Goal: Task Accomplishment & Management: Manage account settings

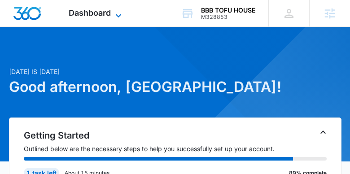
click at [116, 13] on icon at bounding box center [118, 15] width 11 height 11
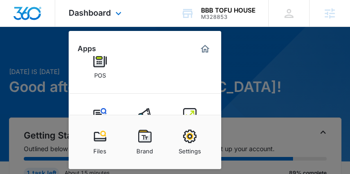
scroll to position [139, 0]
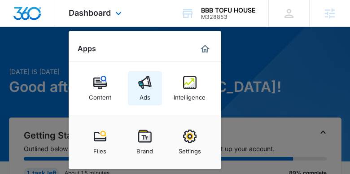
click at [154, 88] on link "Ads" at bounding box center [145, 88] width 34 height 34
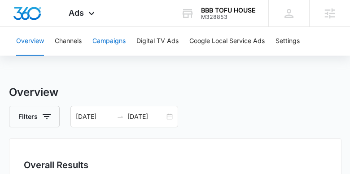
click at [111, 43] on button "Campaigns" at bounding box center [108, 41] width 33 height 29
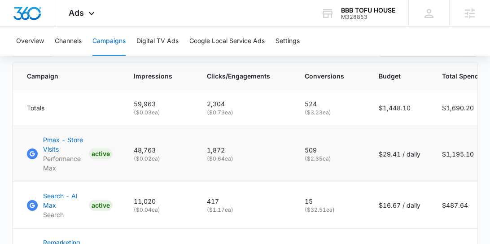
scroll to position [375, 0]
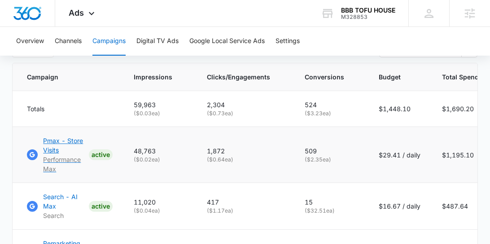
click at [74, 146] on p "Pmax - Store Visits" at bounding box center [64, 145] width 42 height 19
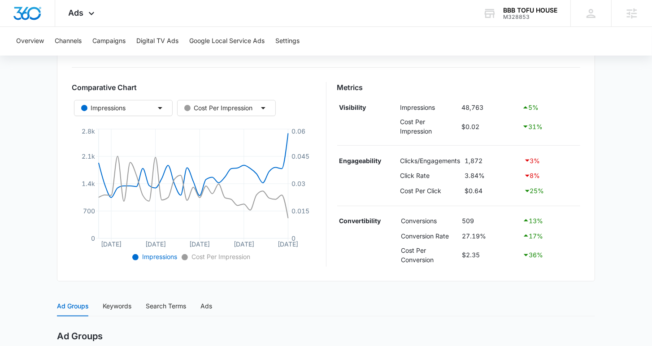
scroll to position [129, 0]
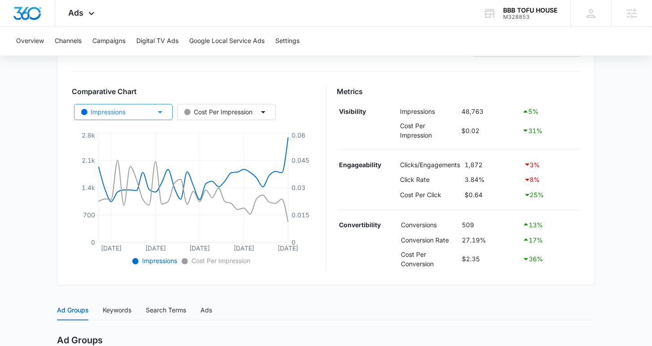
click at [152, 112] on button "Impressions" at bounding box center [123, 112] width 99 height 16
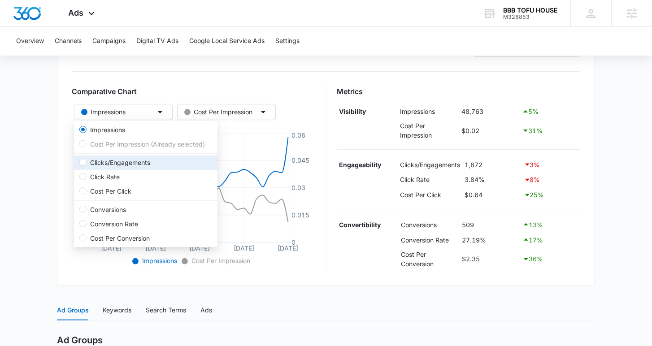
click at [148, 163] on span "Clicks/Engagements" at bounding box center [120, 163] width 67 height 10
click at [87, 163] on input "Clicks/Engagements" at bounding box center [82, 162] width 7 height 7
radio input "false"
radio input "true"
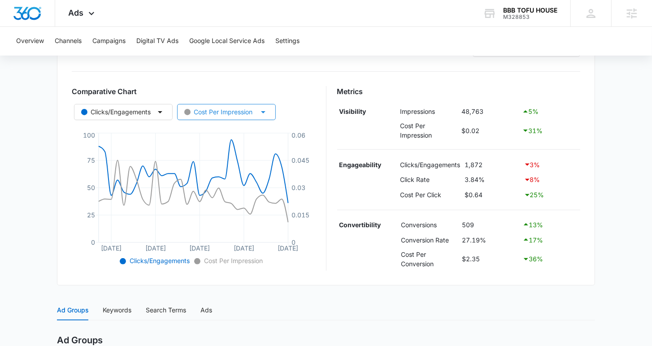
click at [216, 117] on button "Cost Per Impression" at bounding box center [226, 112] width 99 height 16
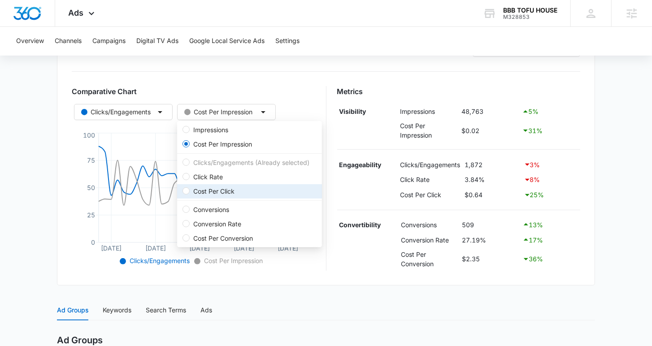
click at [208, 191] on span "Cost Per Click" at bounding box center [214, 192] width 48 height 10
click at [190, 191] on input "Cost Per Click" at bounding box center [185, 190] width 7 height 7
radio input "false"
radio input "true"
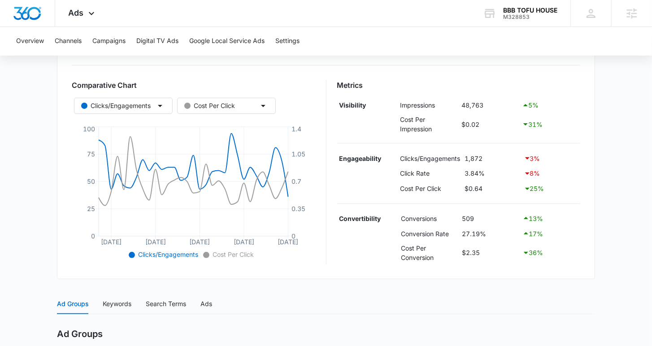
scroll to position [136, 0]
drag, startPoint x: 430, startPoint y: 130, endPoint x: 415, endPoint y: 128, distance: 15.4
click at [415, 128] on td "Cost Per Impression" at bounding box center [428, 123] width 61 height 23
click at [389, 116] on td at bounding box center [367, 123] width 61 height 23
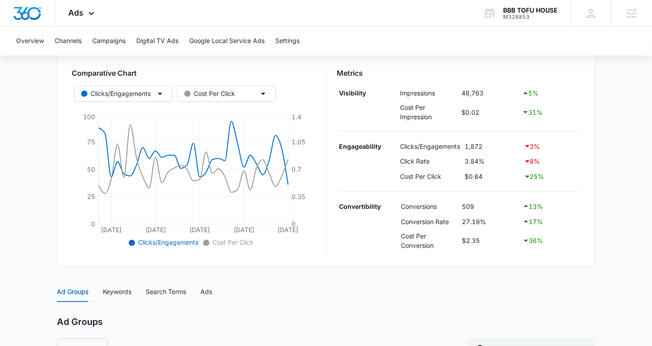
scroll to position [151, 0]
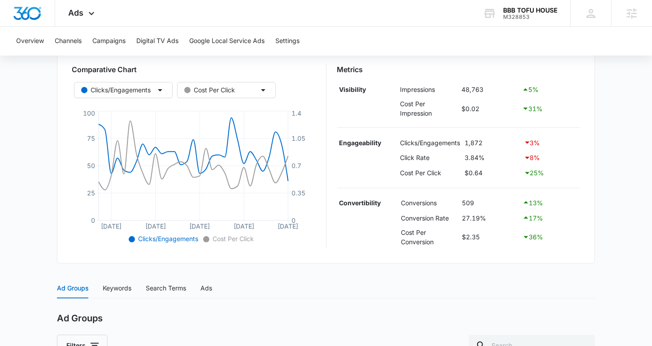
click at [495, 143] on div "3 %" at bounding box center [551, 142] width 55 height 11
click at [495, 142] on div "3 %" at bounding box center [551, 142] width 55 height 11
drag, startPoint x: 539, startPoint y: 160, endPoint x: 529, endPoint y: 159, distance: 9.5
click at [495, 159] on div "8 %" at bounding box center [551, 157] width 55 height 11
click at [495, 170] on div "25 %" at bounding box center [551, 173] width 55 height 11
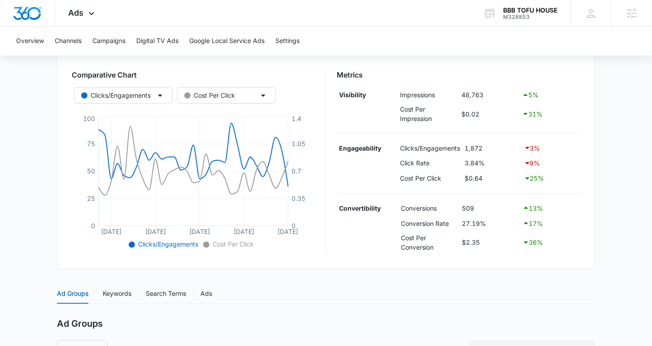
scroll to position [144, 0]
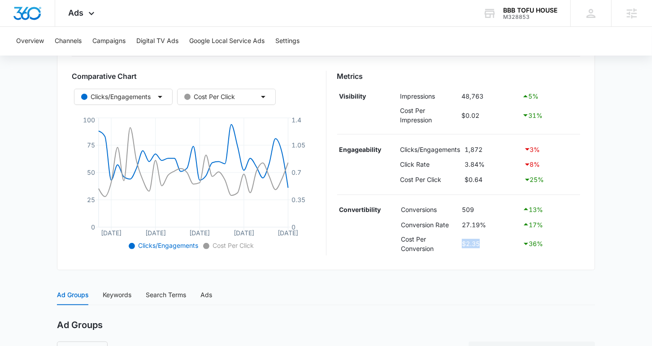
drag, startPoint x: 462, startPoint y: 242, endPoint x: 489, endPoint y: 242, distance: 27.4
click at [489, 242] on td "$2.35" at bounding box center [490, 243] width 61 height 23
click at [495, 243] on td "$2.35" at bounding box center [490, 243] width 61 height 23
click at [487, 243] on td "$2.35" at bounding box center [490, 243] width 61 height 23
drag, startPoint x: 463, startPoint y: 206, endPoint x: 477, endPoint y: 208, distance: 14.5
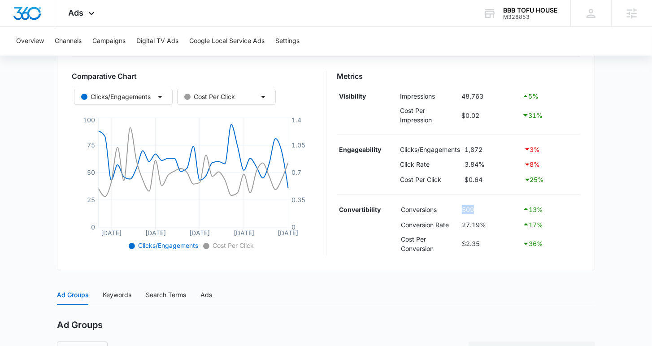
click at [477, 208] on td "509" at bounding box center [490, 209] width 61 height 15
click at [474, 208] on td "509" at bounding box center [490, 209] width 61 height 15
drag, startPoint x: 476, startPoint y: 209, endPoint x: 460, endPoint y: 211, distance: 15.9
click at [460, 211] on td "509" at bounding box center [490, 209] width 61 height 15
drag, startPoint x: 485, startPoint y: 223, endPoint x: 459, endPoint y: 226, distance: 26.6
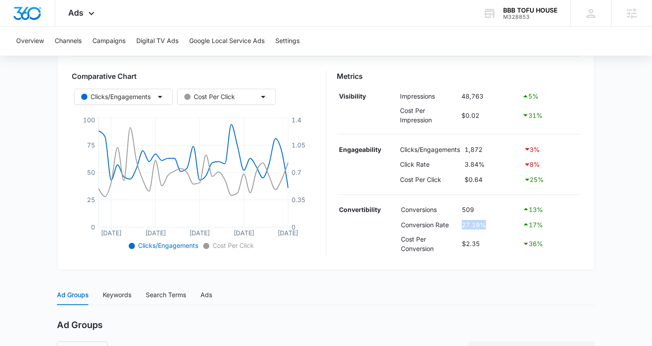
click at [459, 226] on tr "Conversion Rate 27.19% 17 %" at bounding box center [458, 224] width 243 height 15
click at [478, 243] on td "$2.35" at bounding box center [490, 243] width 61 height 23
drag, startPoint x: 481, startPoint y: 245, endPoint x: 455, endPoint y: 241, distance: 26.3
click at [455, 241] on tr "Cost Per Conversion $2.35 36 %" at bounding box center [458, 243] width 243 height 23
click at [465, 243] on td "$2.35" at bounding box center [490, 243] width 61 height 23
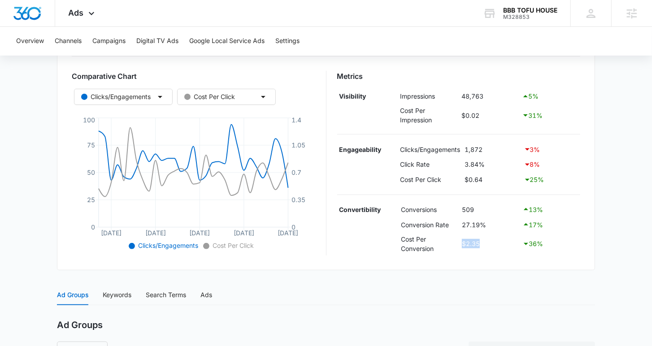
drag, startPoint x: 481, startPoint y: 242, endPoint x: 461, endPoint y: 239, distance: 20.4
click at [461, 239] on td "$2.35" at bounding box center [490, 243] width 61 height 23
click at [490, 242] on td "$2.35" at bounding box center [490, 243] width 61 height 23
drag, startPoint x: 483, startPoint y: 243, endPoint x: 464, endPoint y: 242, distance: 19.7
click at [464, 242] on td "$2.35" at bounding box center [490, 243] width 61 height 23
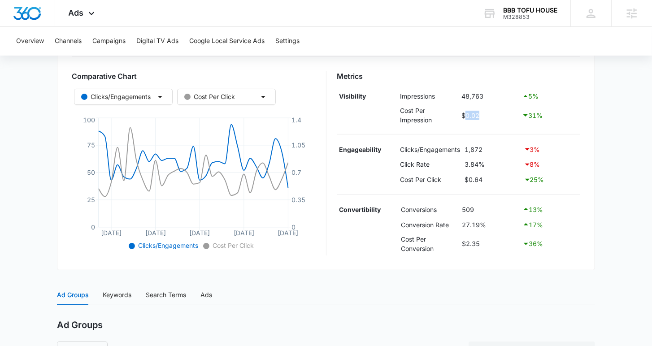
drag, startPoint x: 482, startPoint y: 118, endPoint x: 464, endPoint y: 114, distance: 19.3
click at [464, 114] on td "$0.02" at bounding box center [489, 115] width 61 height 23
drag, startPoint x: 479, startPoint y: 244, endPoint x: 467, endPoint y: 243, distance: 12.2
click at [467, 243] on td "$2.35" at bounding box center [490, 243] width 61 height 23
click at [481, 243] on td "$2.35" at bounding box center [490, 243] width 61 height 23
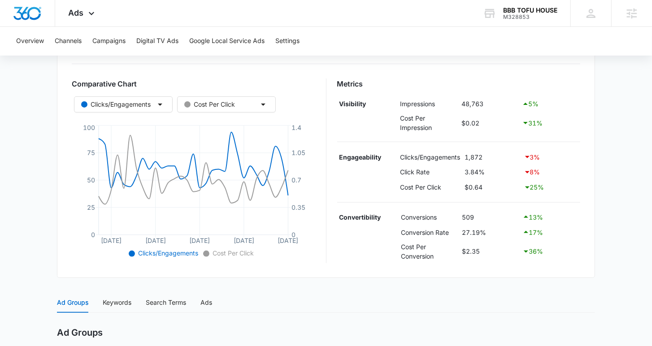
scroll to position [135, 0]
click at [109, 41] on button "Campaigns" at bounding box center [108, 41] width 33 height 29
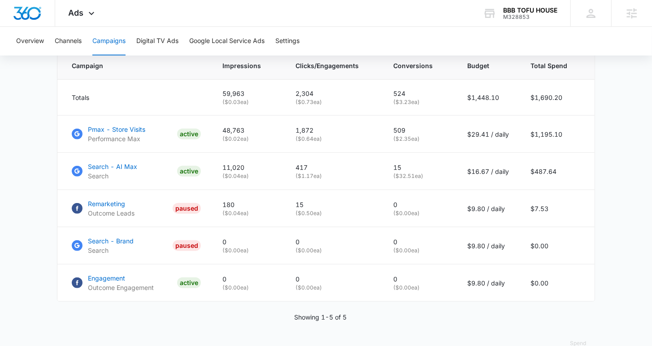
scroll to position [406, 0]
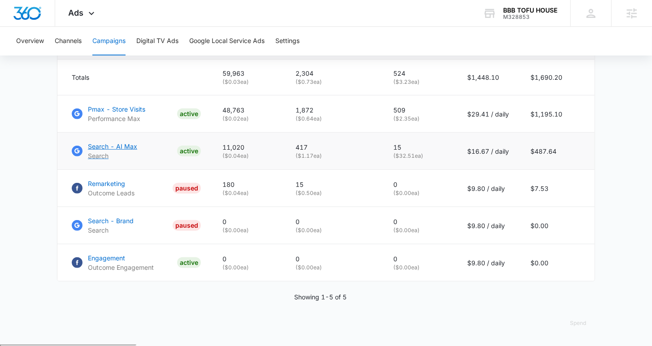
click at [126, 149] on p "Search - AI Max" at bounding box center [112, 146] width 49 height 9
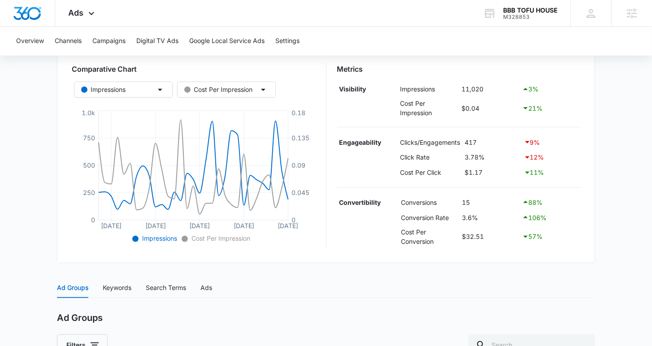
scroll to position [151, 0]
click at [102, 41] on button "Campaigns" at bounding box center [108, 41] width 33 height 29
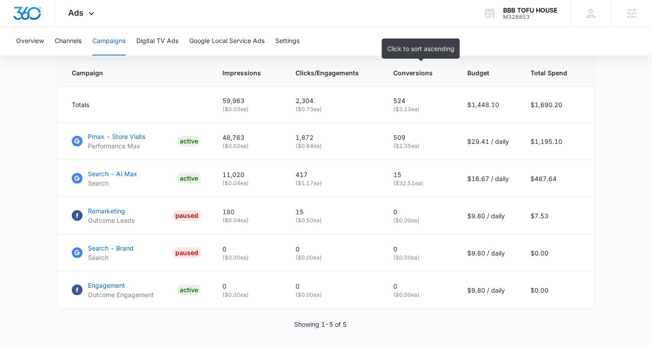
scroll to position [406, 0]
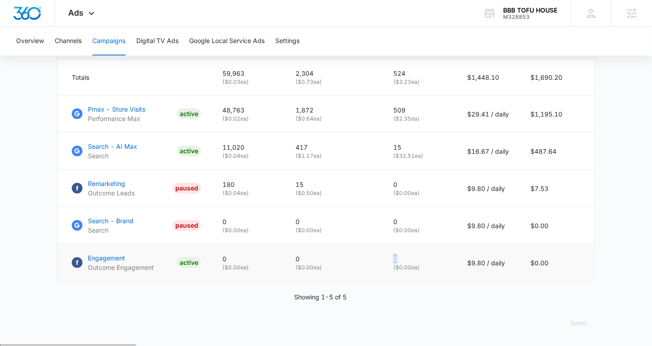
drag, startPoint x: 400, startPoint y: 261, endPoint x: 391, endPoint y: 261, distance: 9.0
click at [391, 261] on td "0 ( $0.00 ea)" at bounding box center [419, 262] width 74 height 37
drag, startPoint x: 308, startPoint y: 261, endPoint x: 296, endPoint y: 261, distance: 11.2
click at [296, 261] on td "0 ( $0.00 ea)" at bounding box center [334, 262] width 98 height 37
drag, startPoint x: 319, startPoint y: 185, endPoint x: 296, endPoint y: 186, distance: 22.9
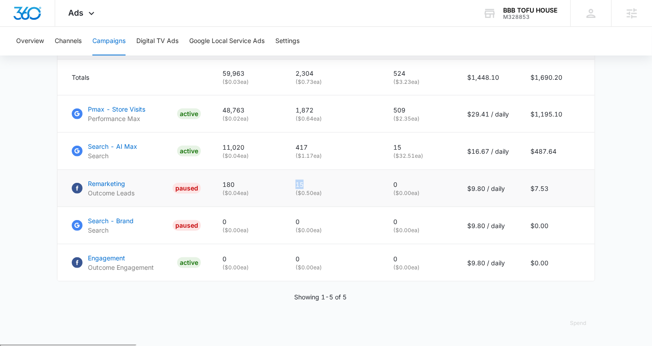
click at [296, 186] on td "15 ( $0.50 ea)" at bounding box center [334, 188] width 98 height 37
drag, startPoint x: 409, startPoint y: 262, endPoint x: 395, endPoint y: 260, distance: 14.1
click at [395, 260] on p "0" at bounding box center [419, 258] width 52 height 9
click at [372, 263] on p "0" at bounding box center [333, 258] width 76 height 9
drag, startPoint x: 327, startPoint y: 122, endPoint x: 298, endPoint y: 122, distance: 28.7
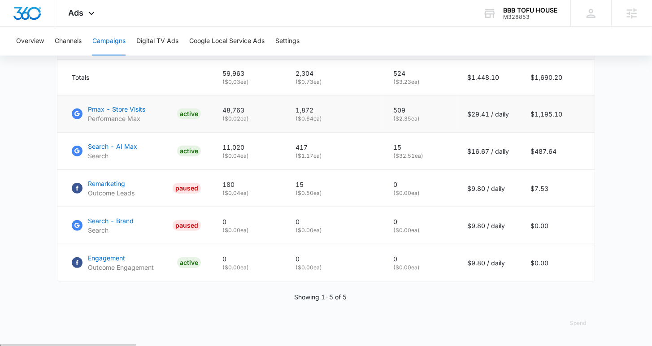
click at [298, 122] on p "( $0.64 ea)" at bounding box center [333, 119] width 76 height 8
click at [322, 115] on p "1,872" at bounding box center [333, 109] width 76 height 9
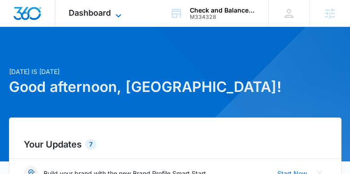
click at [113, 14] on icon at bounding box center [118, 15] width 11 height 11
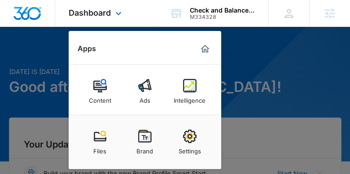
scroll to position [139, 0]
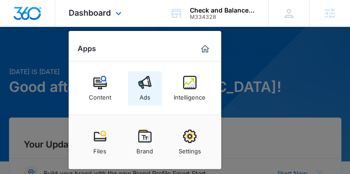
click at [153, 89] on link "Ads" at bounding box center [145, 88] width 34 height 34
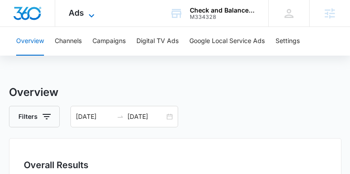
click at [91, 16] on icon at bounding box center [91, 15] width 5 height 3
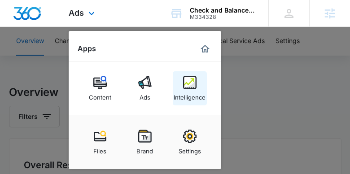
click at [193, 88] on img at bounding box center [189, 82] width 13 height 13
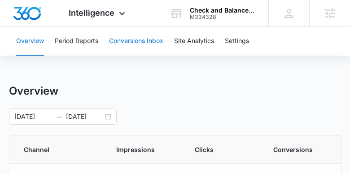
click at [144, 40] on button "Conversions Inbox" at bounding box center [136, 41] width 54 height 29
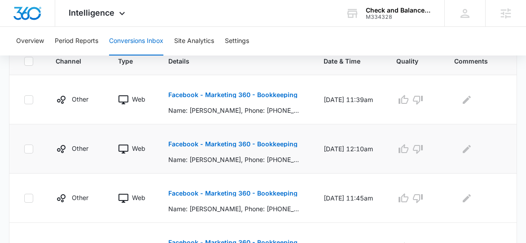
scroll to position [221, 0]
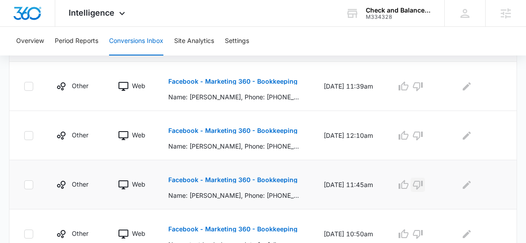
click at [353, 174] on icon "button" at bounding box center [418, 185] width 10 height 9
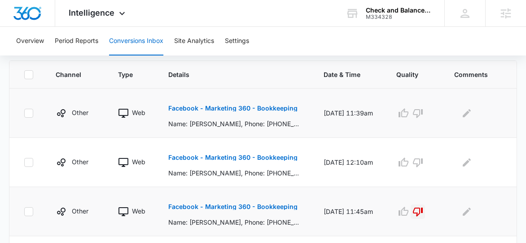
scroll to position [191, 0]
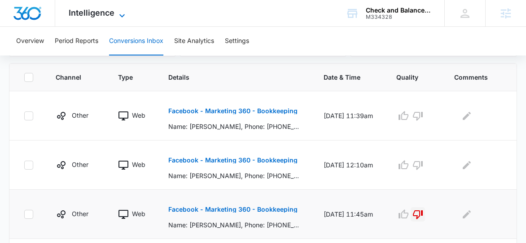
click at [118, 15] on icon at bounding box center [122, 15] width 11 height 11
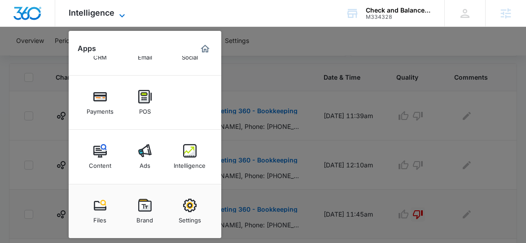
scroll to position [70, 0]
click at [152, 156] on link "Ads" at bounding box center [145, 157] width 34 height 34
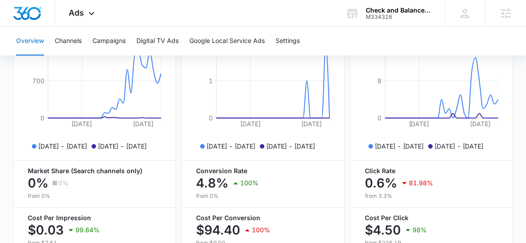
scroll to position [489, 0]
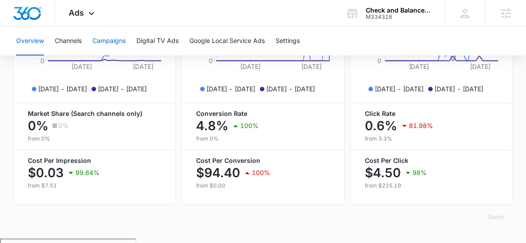
click at [103, 39] on button "Campaigns" at bounding box center [108, 41] width 33 height 29
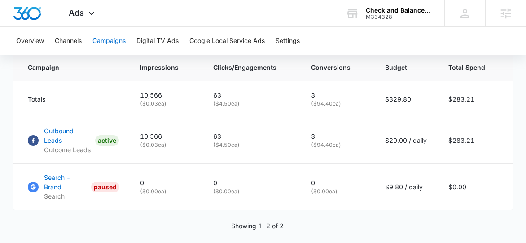
scroll to position [400, 0]
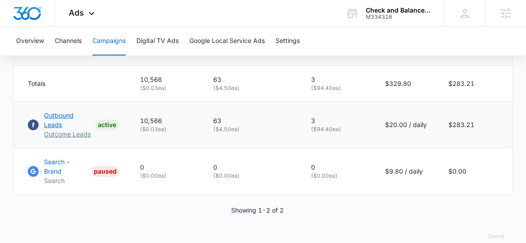
click at [73, 117] on p "Outbound Leads" at bounding box center [67, 120] width 47 height 19
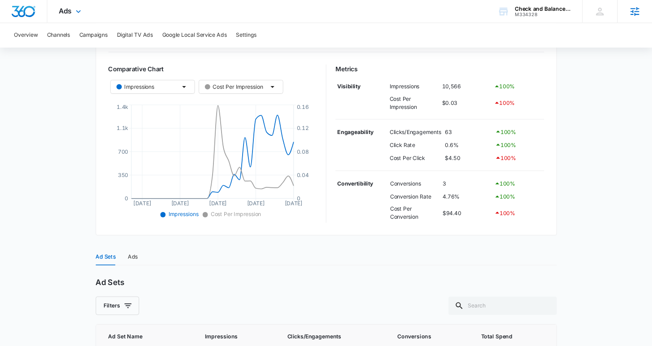
scroll to position [138, 0]
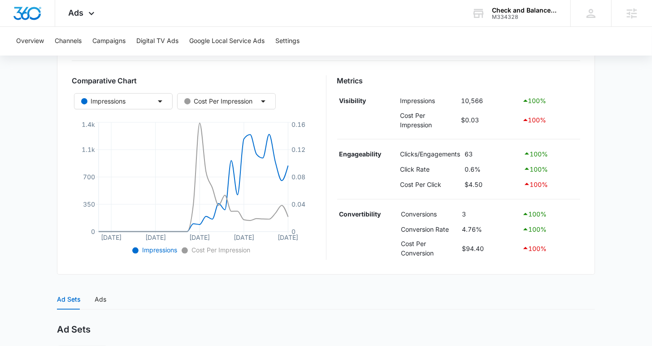
click at [434, 104] on td "Impressions" at bounding box center [428, 100] width 61 height 15
drag, startPoint x: 487, startPoint y: 99, endPoint x: 457, endPoint y: 98, distance: 29.1
click at [457, 98] on tr "Visibility Impressions 10,566 100 %" at bounding box center [458, 100] width 243 height 15
drag, startPoint x: 485, startPoint y: 169, endPoint x: 466, endPoint y: 169, distance: 19.3
click at [466, 169] on td "0.6%" at bounding box center [491, 168] width 58 height 15
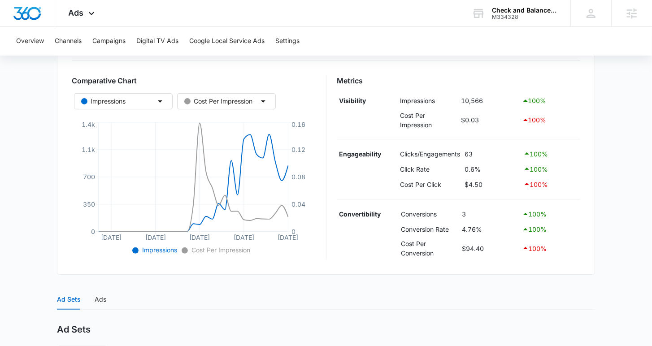
click at [476, 157] on td "63" at bounding box center [491, 154] width 58 height 15
drag, startPoint x: 473, startPoint y: 150, endPoint x: 463, endPoint y: 151, distance: 10.0
click at [463, 151] on td "63" at bounding box center [491, 154] width 58 height 15
drag, startPoint x: 469, startPoint y: 212, endPoint x: 464, endPoint y: 212, distance: 4.9
click at [464, 212] on td "3" at bounding box center [490, 214] width 60 height 15
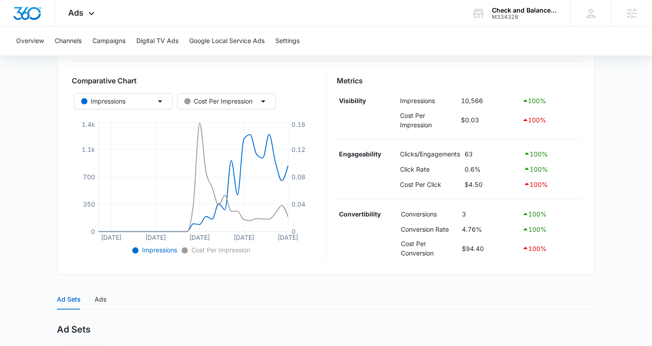
click at [482, 224] on td "4.76%" at bounding box center [490, 229] width 60 height 15
drag, startPoint x: 482, startPoint y: 226, endPoint x: 460, endPoint y: 226, distance: 21.5
click at [460, 226] on td "4.76%" at bounding box center [490, 229] width 60 height 15
drag, startPoint x: 487, startPoint y: 250, endPoint x: 457, endPoint y: 245, distance: 29.9
click at [457, 243] on tr "Cost Per Conversion $94.40 100 %" at bounding box center [458, 248] width 243 height 23
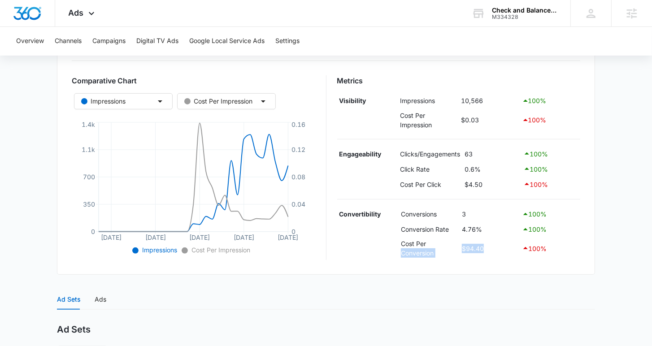
click at [488, 243] on td "$94.40" at bounding box center [490, 248] width 60 height 23
drag, startPoint x: 485, startPoint y: 248, endPoint x: 460, endPoint y: 247, distance: 24.7
click at [460, 243] on td "$94.40" at bounding box center [490, 248] width 60 height 23
click at [464, 243] on div "Overview 09/08/2025 10/08/2025 Comparative Chart Impressions Cost Per Impressio…" at bounding box center [326, 142] width 538 height 265
click at [94, 43] on button "Campaigns" at bounding box center [108, 41] width 33 height 29
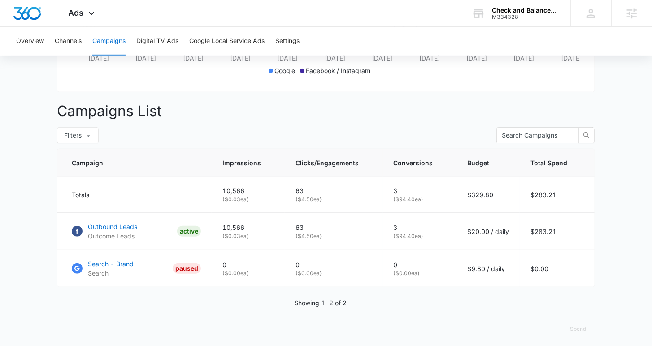
scroll to position [295, 0]
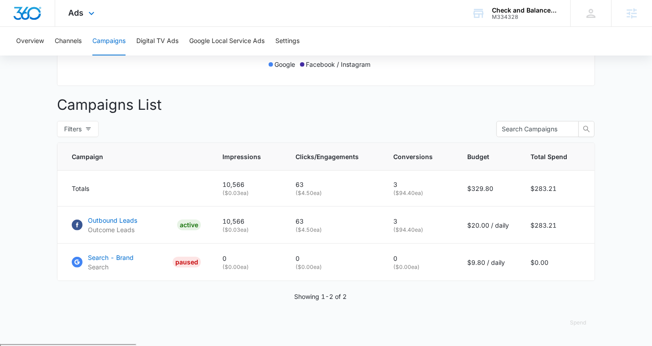
click at [82, 23] on div "Ads Apps Reputation Websites Forms CRM Email Social Payments POS Content Ads In…" at bounding box center [82, 13] width 55 height 26
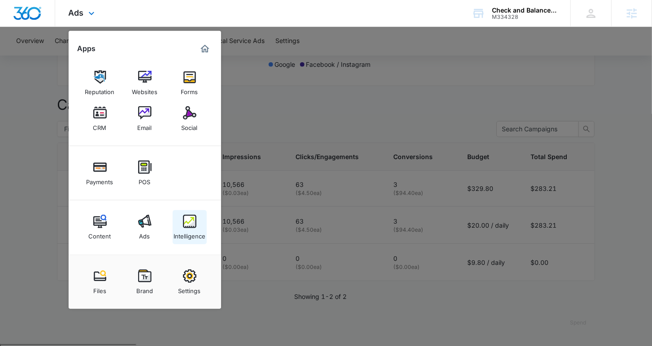
click at [191, 232] on div "Intelligence" at bounding box center [190, 234] width 32 height 12
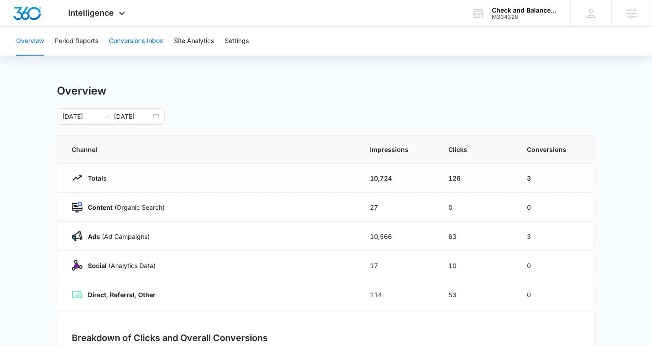
click at [130, 41] on button "Conversions Inbox" at bounding box center [136, 41] width 54 height 29
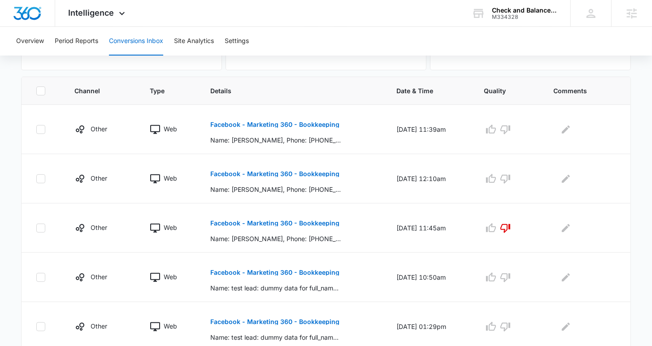
scroll to position [177, 0]
click at [201, 41] on button "Site Analytics" at bounding box center [194, 41] width 40 height 29
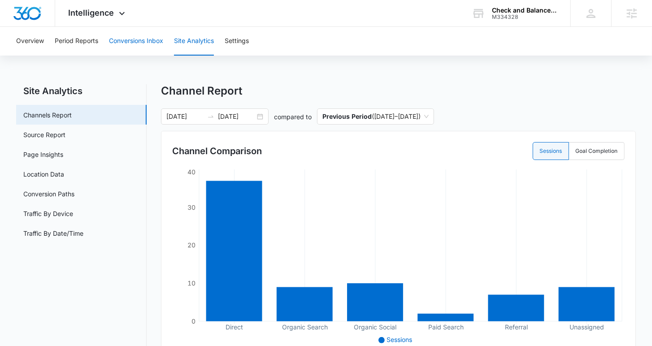
click at [120, 36] on button "Conversions Inbox" at bounding box center [136, 41] width 54 height 29
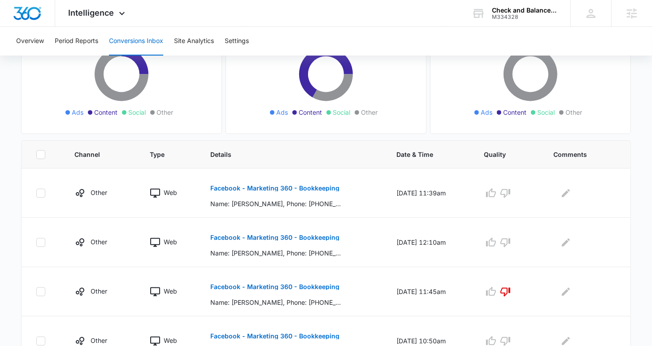
scroll to position [162, 0]
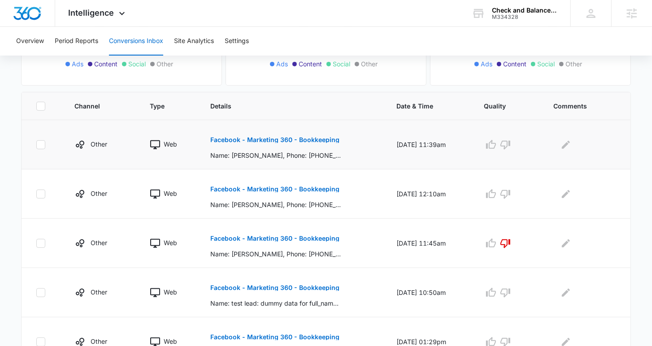
click at [237, 140] on p "Facebook - Marketing 360 - Bookkeeping" at bounding box center [274, 140] width 129 height 6
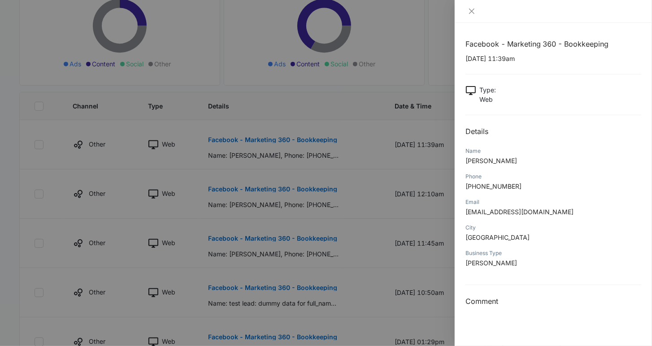
click at [385, 174] on div at bounding box center [326, 173] width 652 height 346
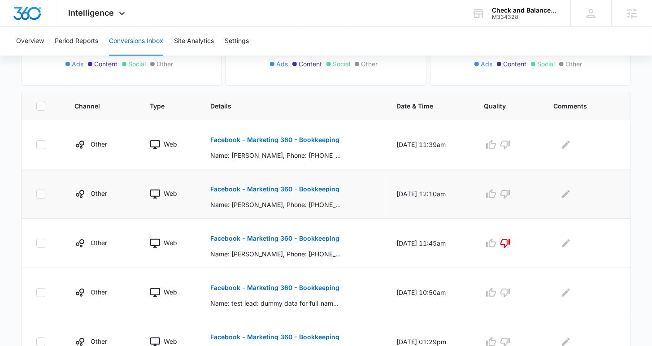
click at [315, 186] on p "Facebook - Marketing 360 - Bookkeeping" at bounding box center [274, 189] width 129 height 6
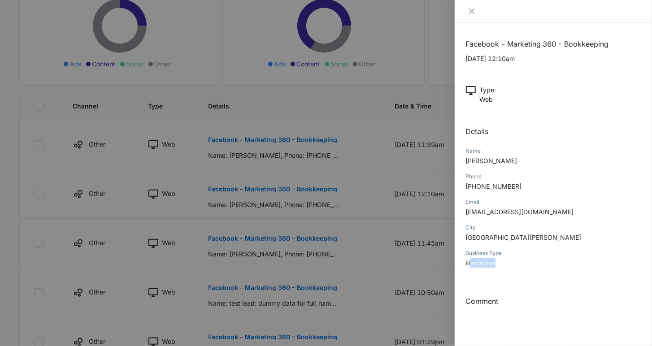
drag, startPoint x: 498, startPoint y: 265, endPoint x: 472, endPoint y: 263, distance: 26.6
click at [472, 243] on p "Electrician" at bounding box center [553, 262] width 176 height 9
click at [469, 238] on span "Fort Wayne" at bounding box center [523, 238] width 116 height 8
click at [326, 105] on div at bounding box center [326, 173] width 652 height 346
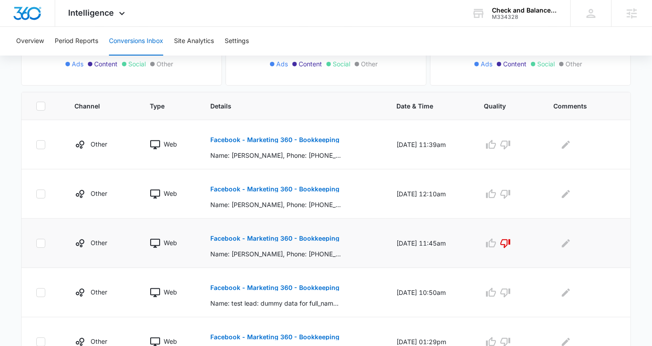
click at [292, 236] on p "Facebook - Marketing 360 - Bookkeeping" at bounding box center [274, 238] width 129 height 6
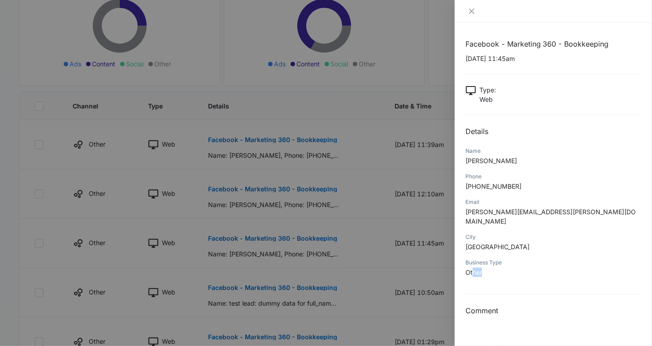
drag, startPoint x: 481, startPoint y: 264, endPoint x: 469, endPoint y: 261, distance: 11.9
click at [469, 243] on span "Other" at bounding box center [473, 273] width 17 height 8
click at [332, 108] on div at bounding box center [326, 173] width 652 height 346
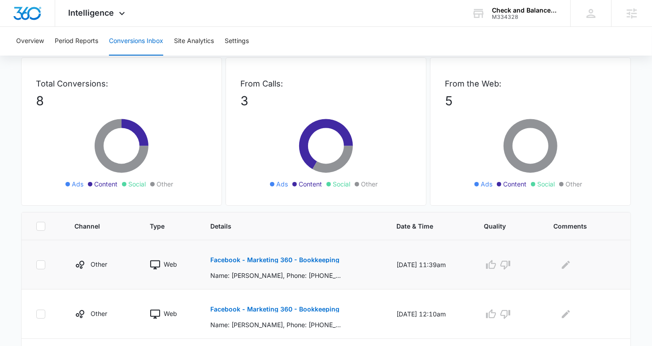
scroll to position [0, 0]
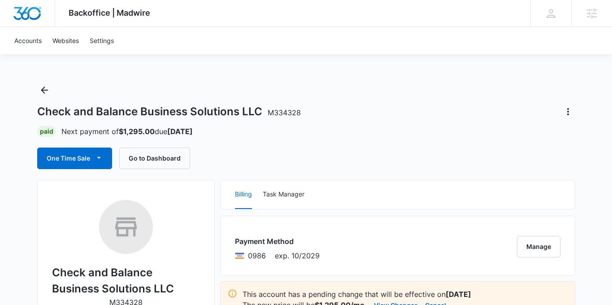
click at [326, 127] on div "Paid Next payment of $1,295.00 due [DATE]" at bounding box center [306, 131] width 538 height 11
click at [232, 161] on div "One Time Sale Go to Dashboard" at bounding box center [306, 159] width 538 height 22
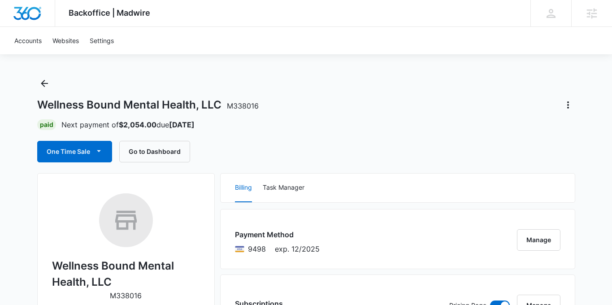
scroll to position [6, 0]
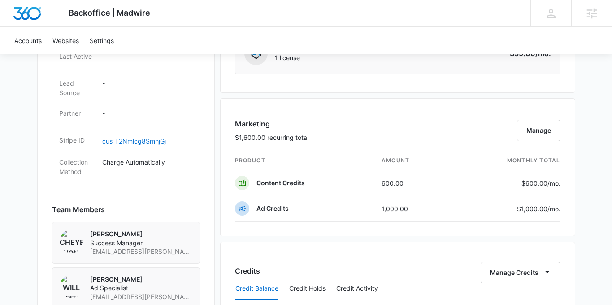
scroll to position [517, 0]
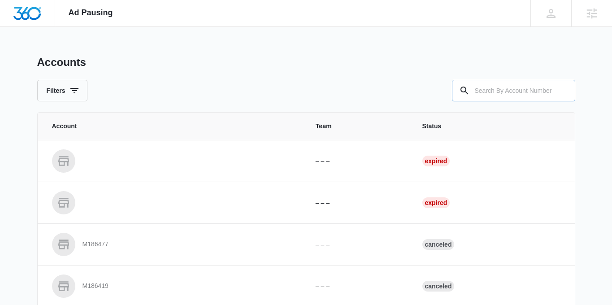
click at [500, 87] on input "text" at bounding box center [513, 91] width 123 height 22
type input "338016"
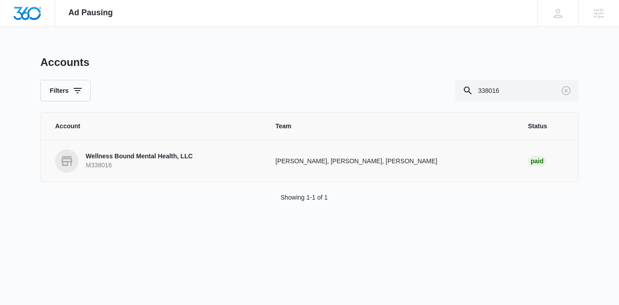
click at [159, 159] on p "Wellness Bound Mental Health, LLC" at bounding box center [139, 156] width 107 height 9
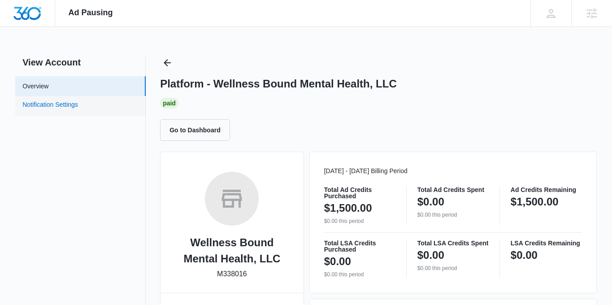
click at [71, 104] on link "Notification Settings" at bounding box center [50, 106] width 56 height 12
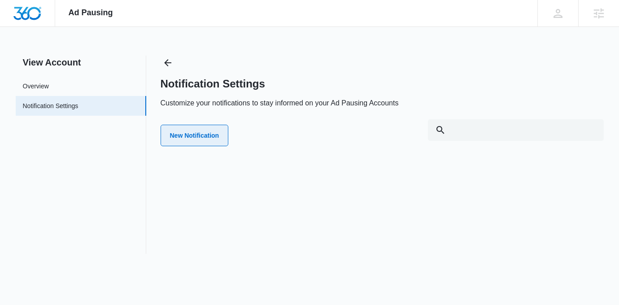
click at [209, 134] on button "New Notification" at bounding box center [195, 136] width 68 height 22
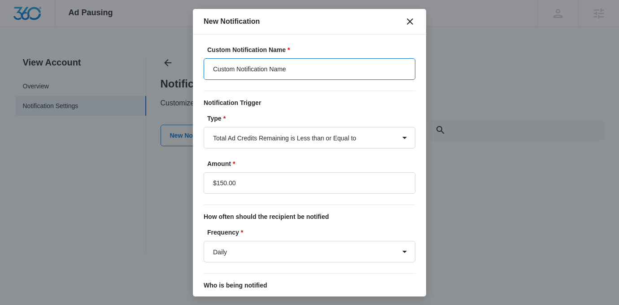
click at [281, 69] on input "Custom Notification Name" at bounding box center [310, 69] width 212 height 22
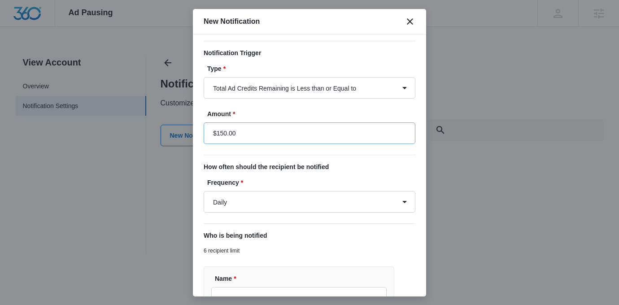
scroll to position [56, 0]
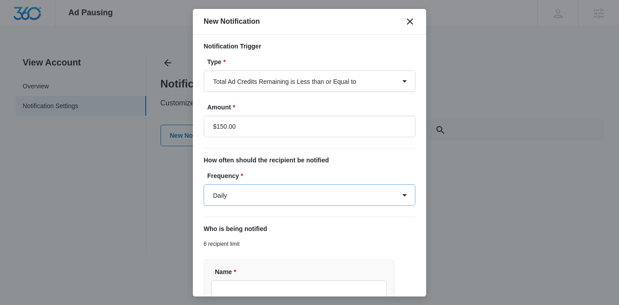
type input "Wellness Bound Ad Spend"
click at [249, 188] on select "Daily Every Time" at bounding box center [310, 195] width 212 height 22
select select "every_time"
click at [204, 184] on select "Daily Every Time" at bounding box center [310, 195] width 212 height 22
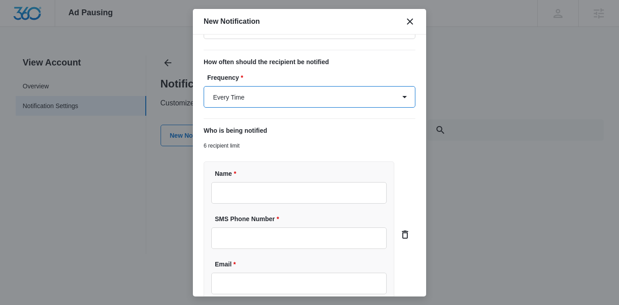
scroll to position [163, 0]
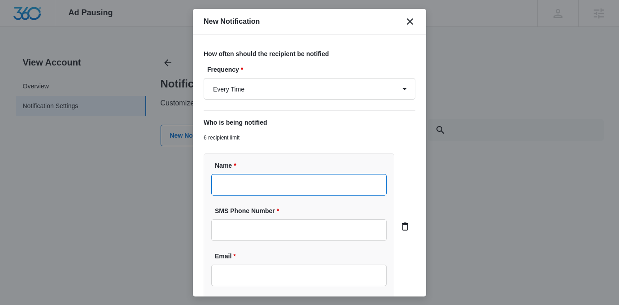
click at [263, 194] on input "Name *" at bounding box center [298, 185] width 175 height 22
type input "[PERSON_NAME]"
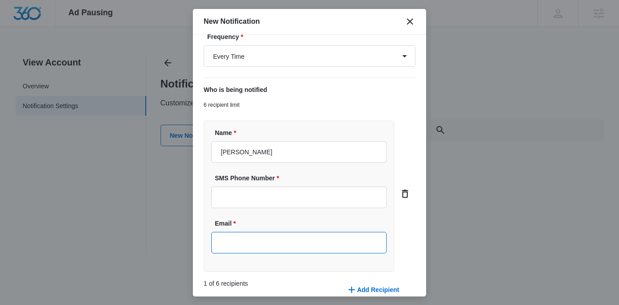
click at [265, 238] on input "Email *" at bounding box center [298, 243] width 175 height 22
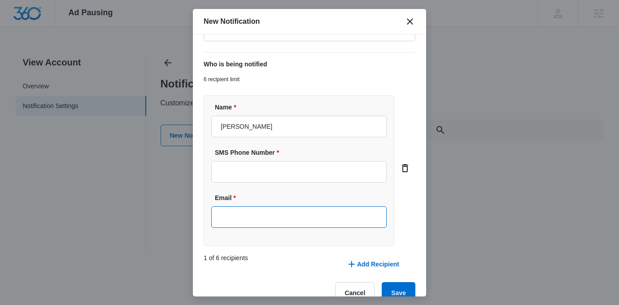
scroll to position [230, 0]
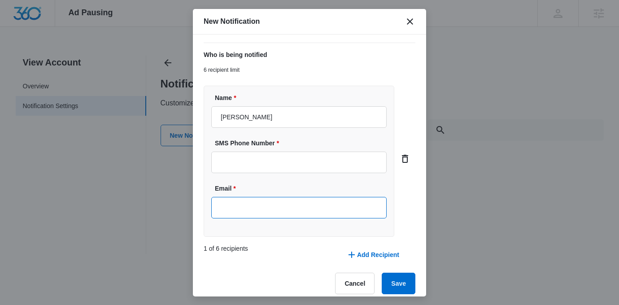
type input "[EMAIL_ADDRESS][PERSON_NAME][DOMAIN_NAME]"
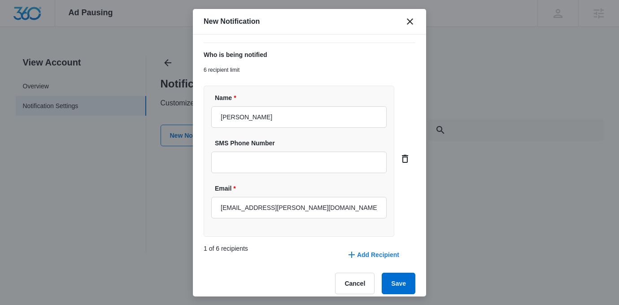
click at [353, 254] on button "Add Recipient" at bounding box center [372, 255] width 71 height 22
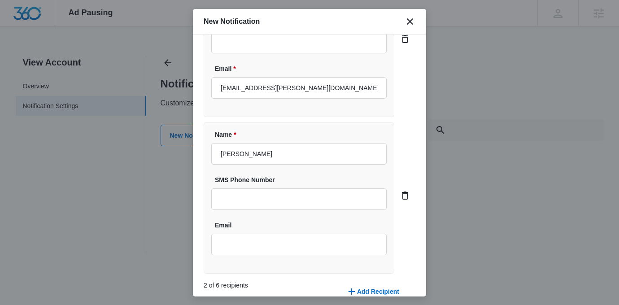
scroll to position [365, 0]
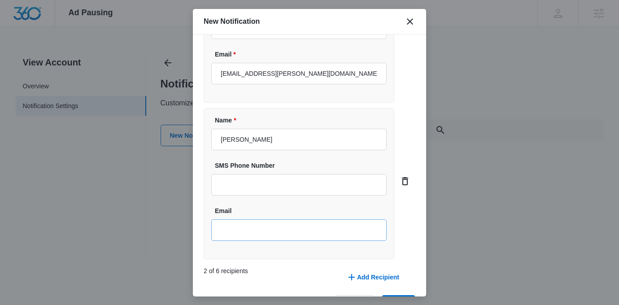
type input "[PERSON_NAME]"
click at [263, 237] on input "Email" at bounding box center [298, 230] width 175 height 22
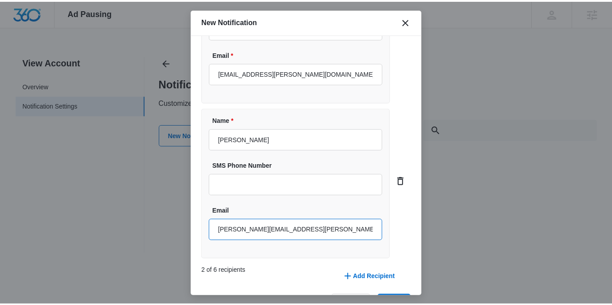
scroll to position [395, 0]
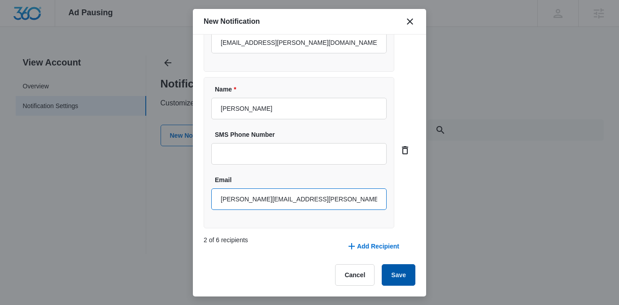
type input "[PERSON_NAME][EMAIL_ADDRESS][PERSON_NAME][DOMAIN_NAME]"
click at [382, 274] on button "Save" at bounding box center [399, 275] width 34 height 22
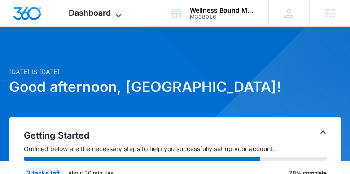
click at [115, 15] on icon at bounding box center [118, 15] width 11 height 11
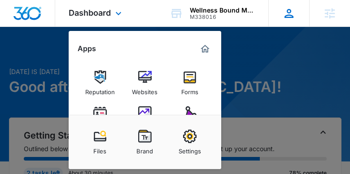
click at [291, 14] on icon at bounding box center [288, 13] width 13 height 13
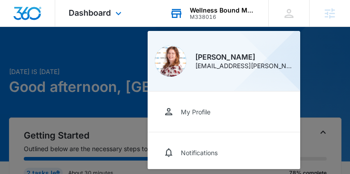
click at [234, 11] on div "Wellness Bound Mental Health, LLC" at bounding box center [222, 10] width 65 height 7
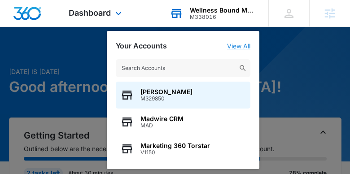
click at [243, 43] on link "View All" at bounding box center [238, 46] width 23 height 8
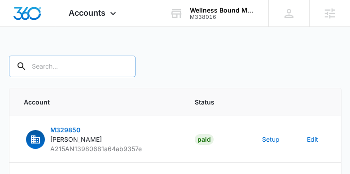
click at [116, 71] on div at bounding box center [123, 67] width 14 height 22
click at [67, 68] on input "text" at bounding box center [72, 67] width 126 height 22
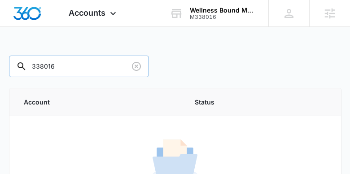
click at [31, 65] on input "338016" at bounding box center [79, 67] width 140 height 22
type input "M338016"
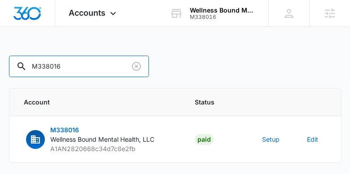
scroll to position [30, 0]
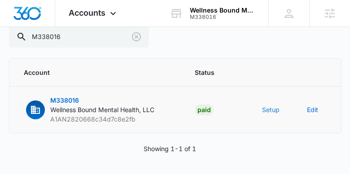
click at [265, 112] on button "Setup" at bounding box center [270, 109] width 17 height 9
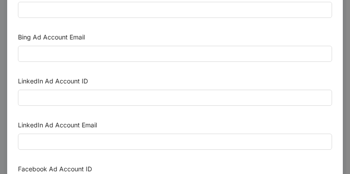
scroll to position [0, 0]
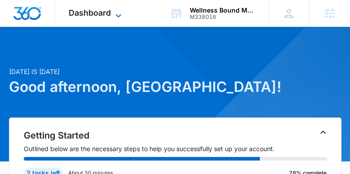
click at [117, 14] on icon at bounding box center [118, 15] width 11 height 11
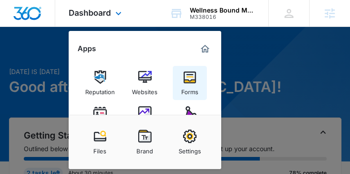
click at [194, 75] on img at bounding box center [189, 76] width 13 height 13
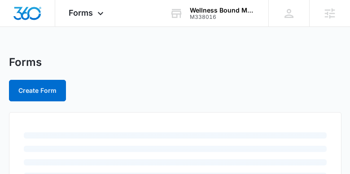
scroll to position [16, 0]
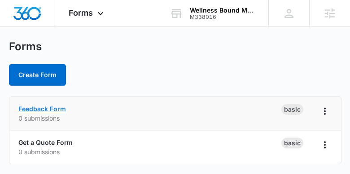
click at [56, 109] on link "Feedback Form" at bounding box center [42, 109] width 48 height 8
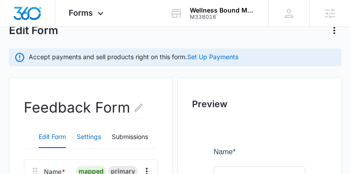
click at [93, 133] on button "Settings" at bounding box center [89, 137] width 24 height 22
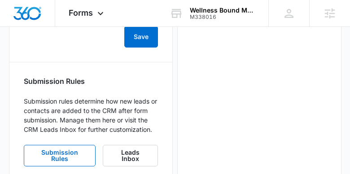
scroll to position [680, 0]
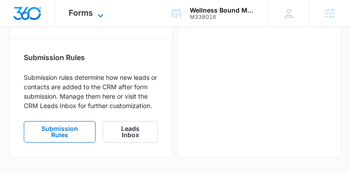
click at [90, 10] on span "Forms" at bounding box center [81, 12] width 24 height 9
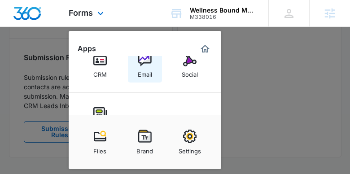
scroll to position [41, 0]
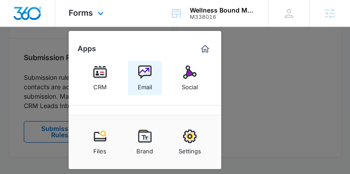
click at [144, 82] on div "Email" at bounding box center [145, 85] width 14 height 12
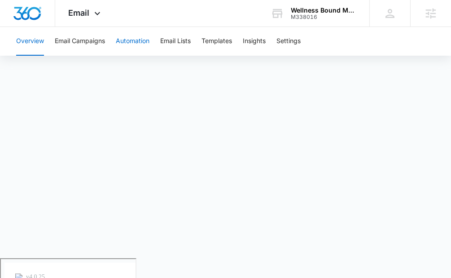
click at [128, 43] on button "Automation" at bounding box center [133, 41] width 34 height 29
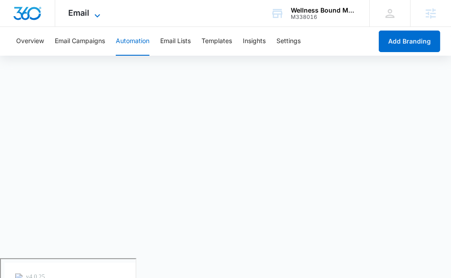
click at [96, 14] on icon at bounding box center [97, 15] width 11 height 11
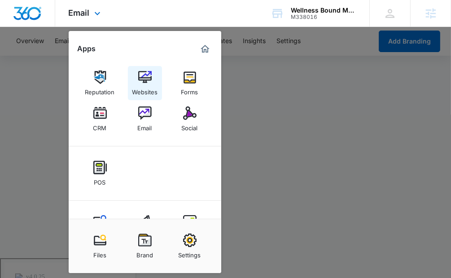
click at [138, 83] on img at bounding box center [144, 76] width 13 height 13
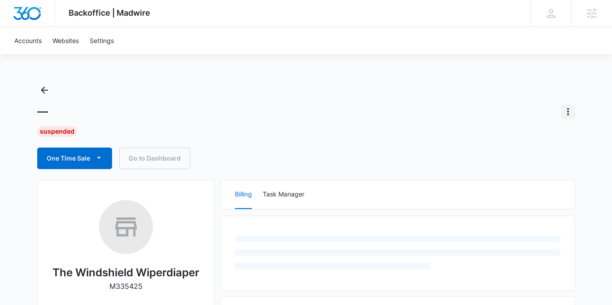
click at [568, 111] on icon "Actions" at bounding box center [568, 111] width 2 height 7
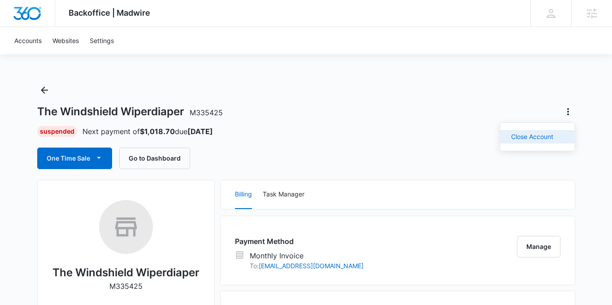
click at [542, 135] on div "Close Account" at bounding box center [532, 137] width 42 height 6
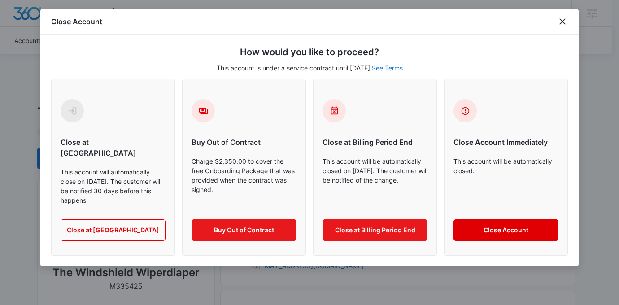
click at [506, 219] on button "Close Account" at bounding box center [505, 230] width 105 height 22
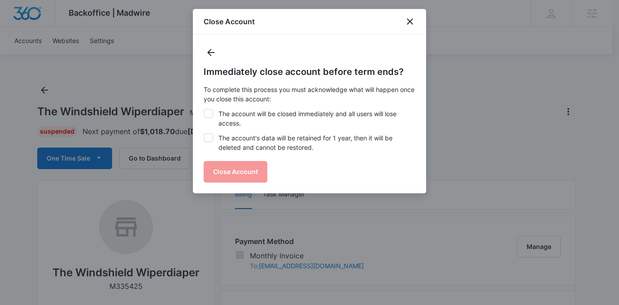
click at [277, 116] on label "The account will be closed immediately and all users will lose access." at bounding box center [310, 118] width 212 height 19
click at [204, 109] on input "The account will be closed immediately and all users will lose access." at bounding box center [204, 109] width 0 height 0
checkbox input "true"
click at [282, 147] on label "The account's data will be retained for 1 year, then it will be deleted and can…" at bounding box center [310, 142] width 212 height 19
click at [204, 134] on input "The account's data will be retained for 1 year, then it will be deleted and can…" at bounding box center [204, 133] width 0 height 0
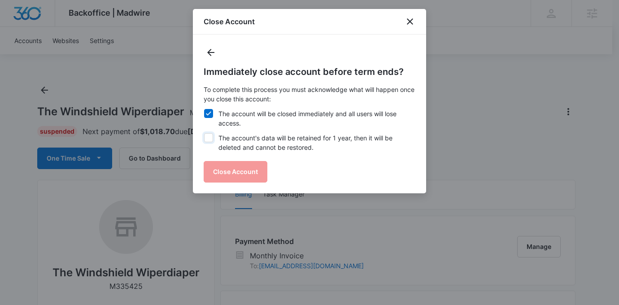
checkbox input "true"
click at [248, 174] on button "Close Account" at bounding box center [236, 172] width 64 height 22
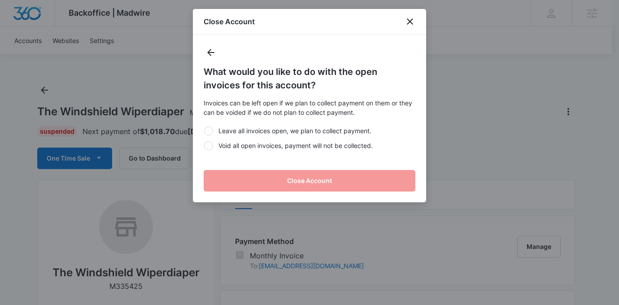
click at [269, 132] on label "Leave all invoices open, we plan to collect payment." at bounding box center [310, 130] width 212 height 9
click at [204, 131] on input "Leave all invoices open, we plan to collect payment." at bounding box center [204, 130] width 0 height 0
radio input "true"
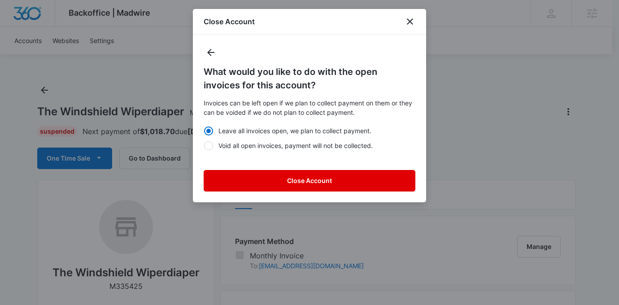
click at [327, 180] on button "Close Account" at bounding box center [310, 181] width 212 height 22
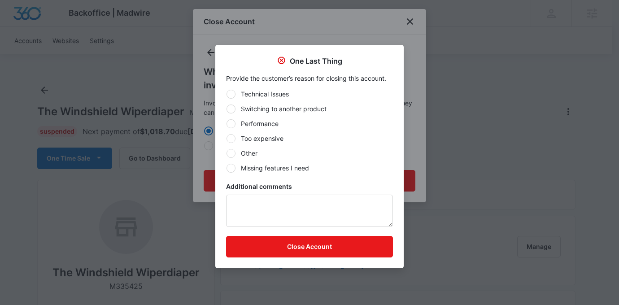
click at [255, 153] on label "Other" at bounding box center [309, 152] width 167 height 9
click at [226, 153] on input "Other" at bounding box center [226, 153] width 0 height 0
radio input "true"
click at [260, 201] on textarea "Additional comments" at bounding box center [309, 211] width 167 height 32
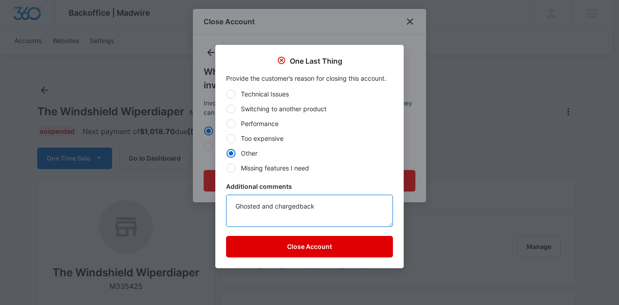
type textarea "Ghosted and chargedback"
click at [286, 243] on button "Close Account" at bounding box center [309, 247] width 167 height 22
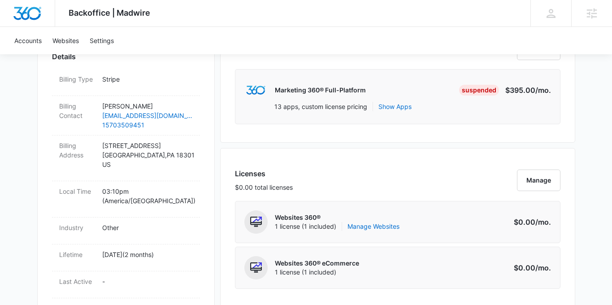
scroll to position [277, 0]
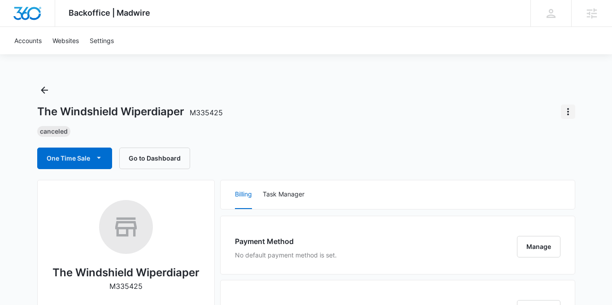
click at [567, 112] on icon "Actions" at bounding box center [568, 111] width 11 height 11
click at [536, 131] on button "Close Account" at bounding box center [537, 136] width 74 height 13
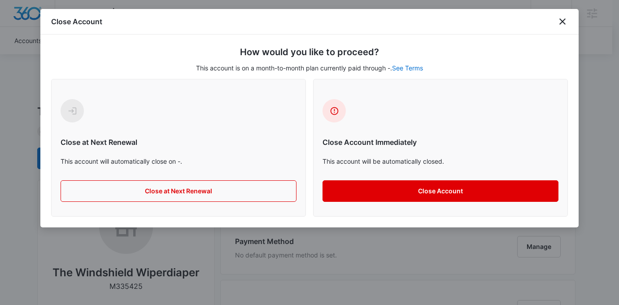
click at [371, 186] on button "Close Account" at bounding box center [440, 191] width 236 height 22
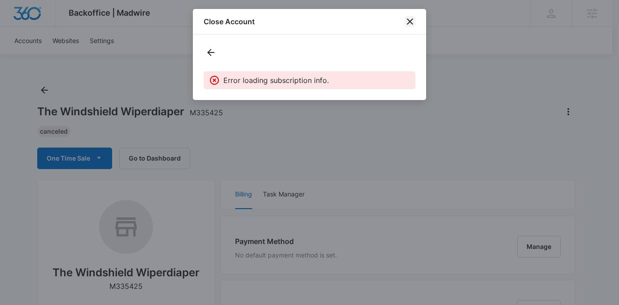
click at [404, 24] on icon "close" at bounding box center [409, 21] width 11 height 11
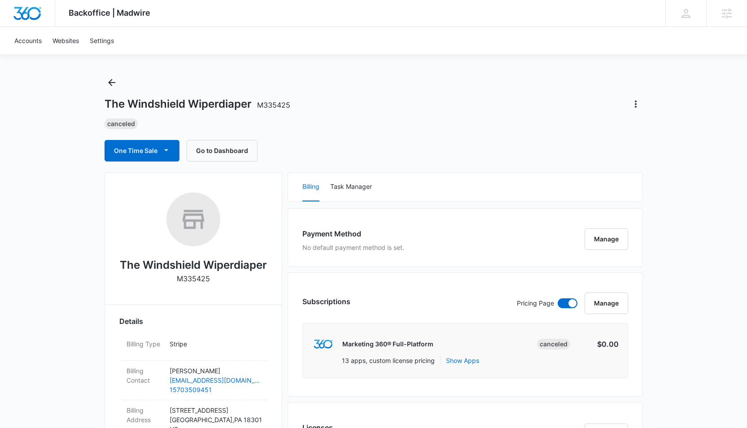
scroll to position [2, 0]
